Goal: Check status: Check status

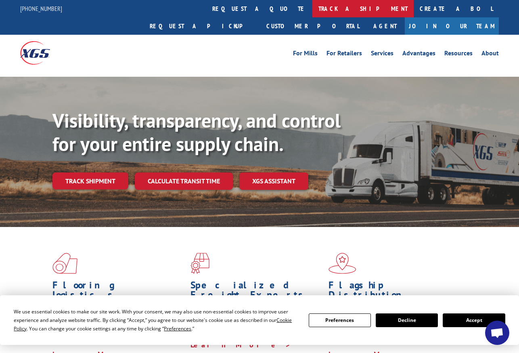
click at [312, 6] on link "track a shipment" at bounding box center [362, 8] width 101 height 17
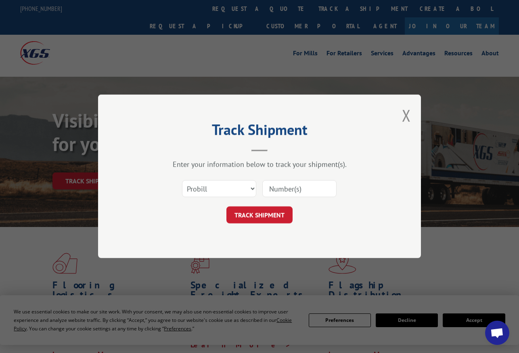
click at [303, 186] on input at bounding box center [299, 188] width 74 height 17
type input "3372681"
click at [260, 211] on button "TRACK SHIPMENT" at bounding box center [259, 215] width 66 height 17
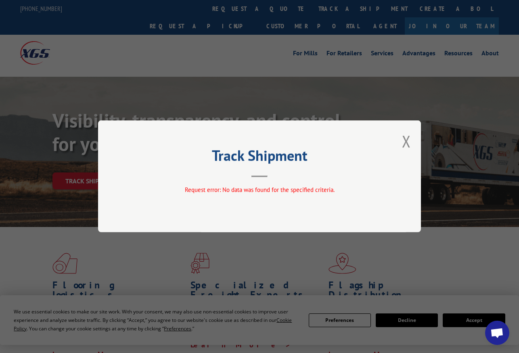
click at [401, 135] on div "Track Shipment Request error: No data was found for the specified criteria." at bounding box center [259, 176] width 323 height 112
click at [403, 138] on button "Close modal" at bounding box center [406, 140] width 9 height 21
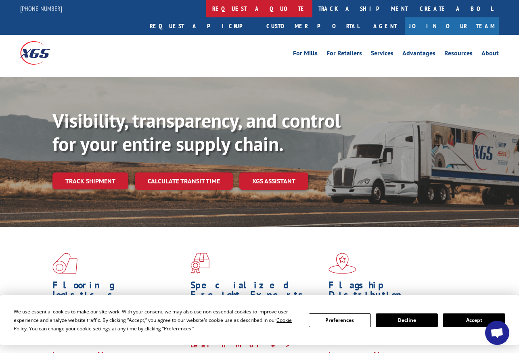
click at [206, 5] on link "request a quote" at bounding box center [259, 8] width 106 height 17
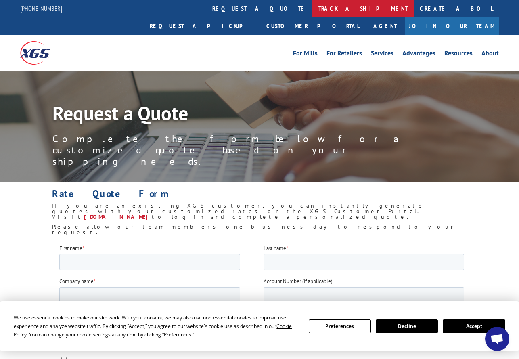
click at [312, 6] on link "track a shipment" at bounding box center [362, 8] width 101 height 17
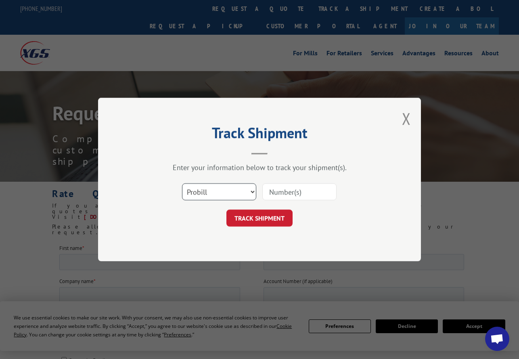
click at [251, 189] on select "Select category... Probill BOL PO" at bounding box center [219, 191] width 74 height 17
select select "bol"
click at [182, 183] on select "Select category... Probill BOL PO" at bounding box center [219, 191] width 74 height 17
click at [283, 188] on input at bounding box center [299, 191] width 74 height 17
type input "3372681"
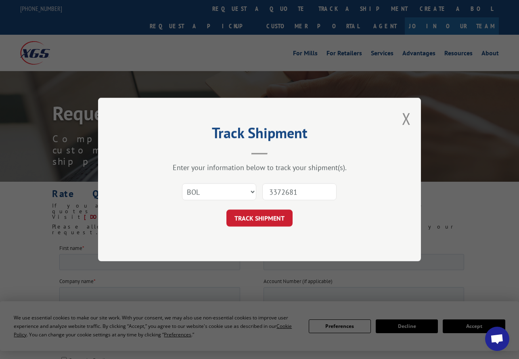
click at [246, 218] on button "TRACK SHIPMENT" at bounding box center [259, 217] width 66 height 17
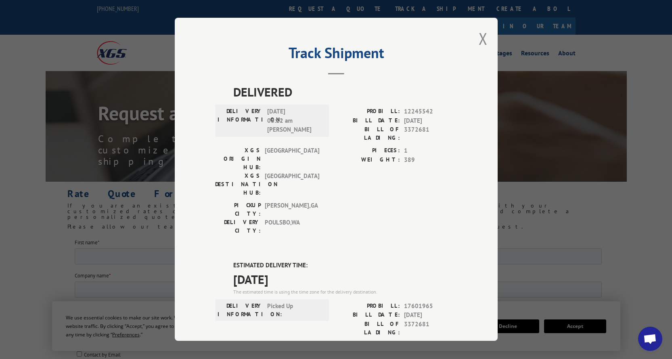
drag, startPoint x: 479, startPoint y: 39, endPoint x: 456, endPoint y: 25, distance: 26.6
click at [479, 39] on button "Close modal" at bounding box center [482, 38] width 9 height 21
